Goal: Transaction & Acquisition: Purchase product/service

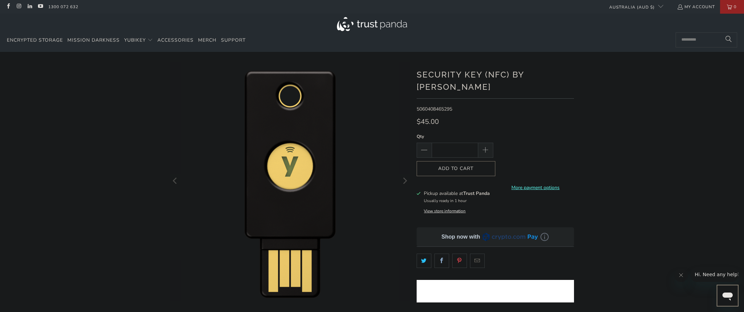
click at [610, 148] on div "*" at bounding box center [372, 234] width 744 height 345
click at [460, 143] on input "*" at bounding box center [454, 150] width 46 height 15
type input "*"
click at [648, 155] on div "*" at bounding box center [372, 234] width 744 height 345
click at [481, 161] on button "Add to Cart" at bounding box center [455, 168] width 79 height 15
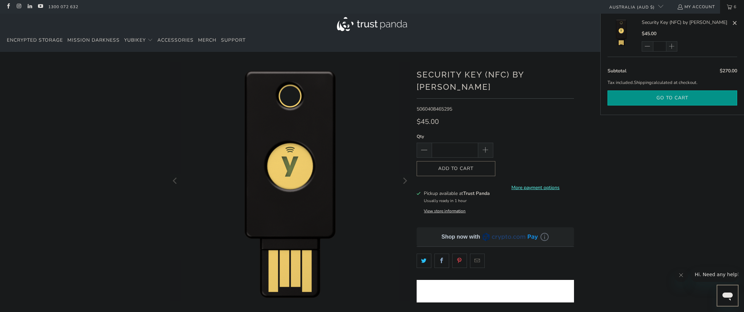
click at [678, 97] on button "Go to cart" at bounding box center [672, 98] width 130 height 15
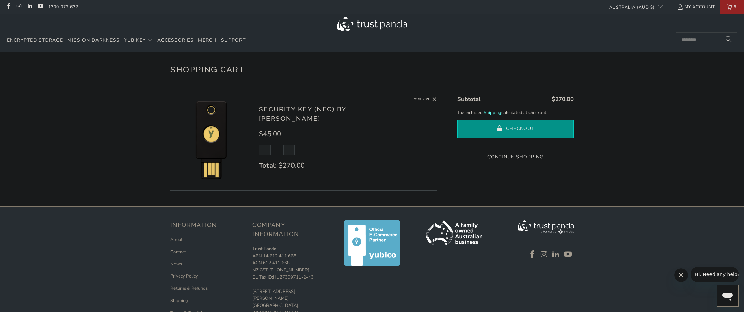
click at [496, 132] on button "Checkout" at bounding box center [515, 129] width 116 height 18
